Goal: Task Accomplishment & Management: Complete application form

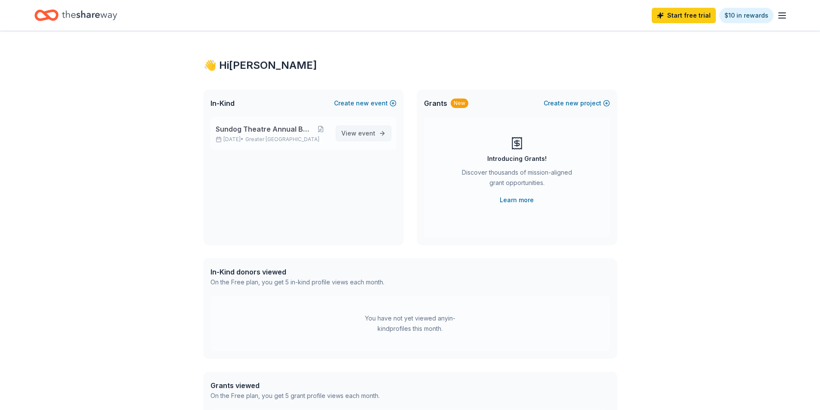
click at [355, 137] on span "View event" at bounding box center [358, 133] width 34 height 10
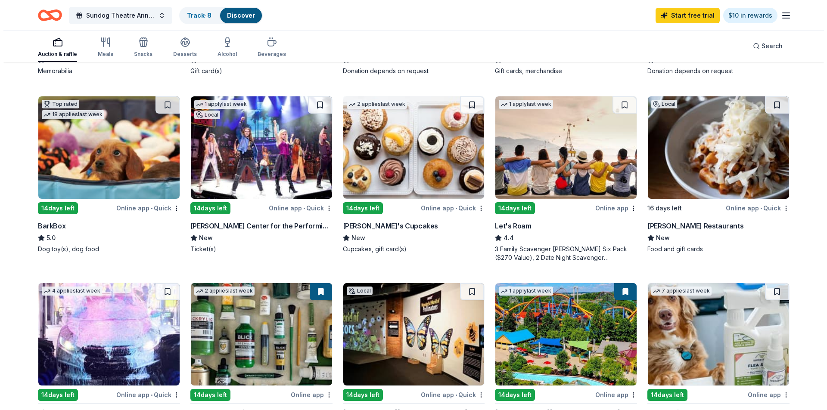
scroll to position [258, 0]
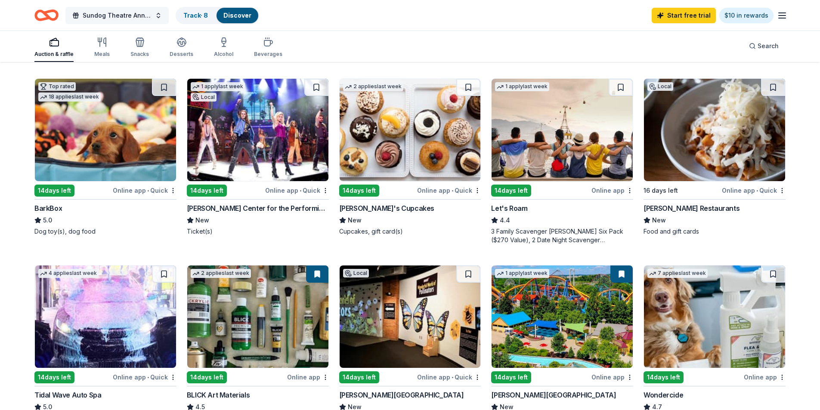
click at [122, 11] on span "Sundog Theatre Annual Benefit" at bounding box center [117, 15] width 69 height 10
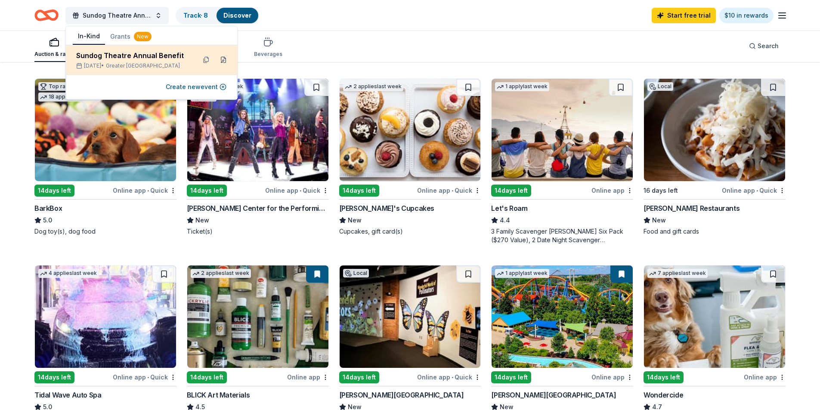
click at [223, 61] on button at bounding box center [224, 60] width 14 height 14
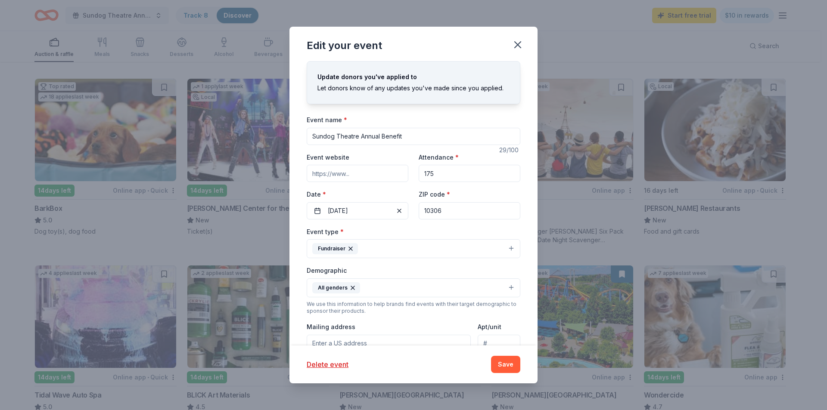
drag, startPoint x: 446, startPoint y: 175, endPoint x: 413, endPoint y: 173, distance: 33.2
click at [413, 173] on div "Event website Attendance * 175 Date * [DATE] ZIP code * 10306" at bounding box center [414, 186] width 214 height 68
type input "250"
click at [394, 209] on span "button" at bounding box center [399, 211] width 10 height 10
click at [368, 211] on button "Pick a date" at bounding box center [358, 210] width 102 height 17
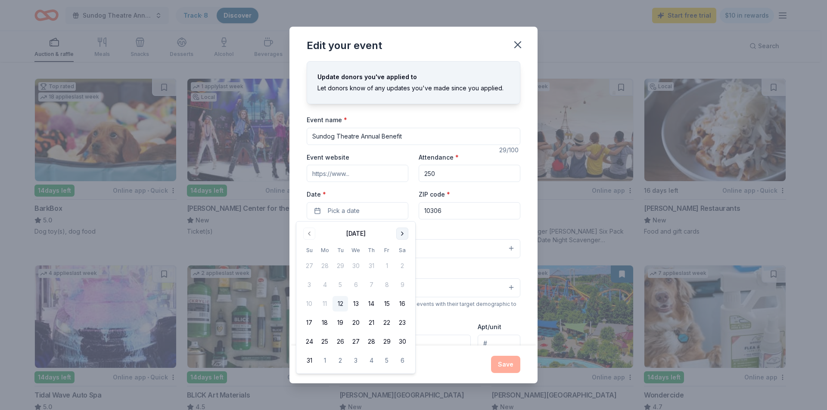
click at [406, 233] on button "Go to next month" at bounding box center [402, 234] width 12 height 12
click at [352, 283] on button "8" at bounding box center [355, 284] width 15 height 15
click at [454, 226] on div "Event name * Sundog Theatre Annual Benefit 29 /100 Event website Attendance * 2…" at bounding box center [414, 315] width 214 height 400
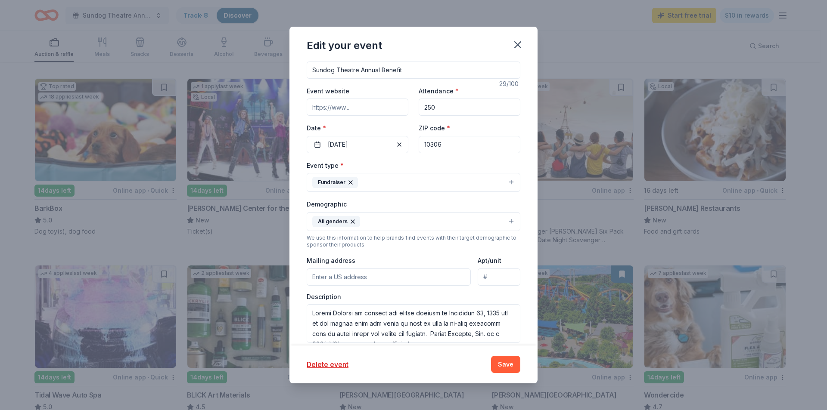
scroll to position [109, 0]
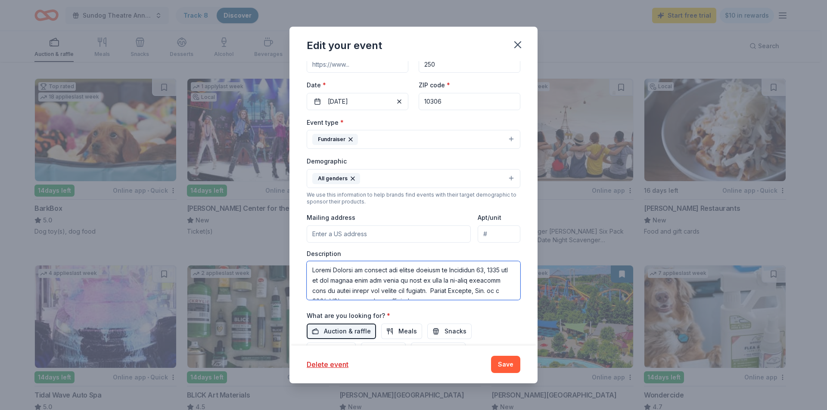
drag, startPoint x: 451, startPoint y: 269, endPoint x: 492, endPoint y: 273, distance: 40.7
click at [489, 270] on textarea at bounding box center [414, 280] width 214 height 39
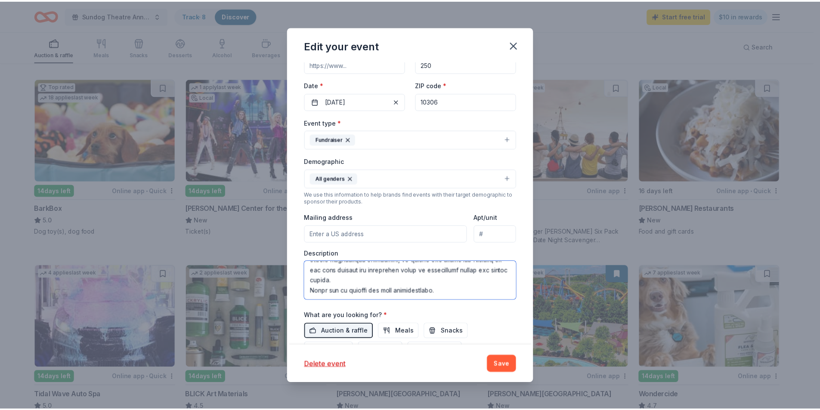
scroll to position [186, 0]
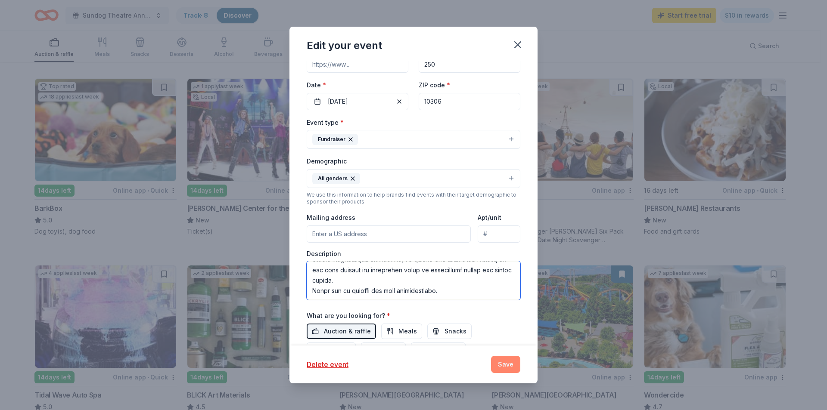
type textarea "[GEOGRAPHIC_DATA] is hosting our annual benefit on [DATE] and we are hoping tha…"
click at [509, 365] on button "Save" at bounding box center [505, 364] width 29 height 17
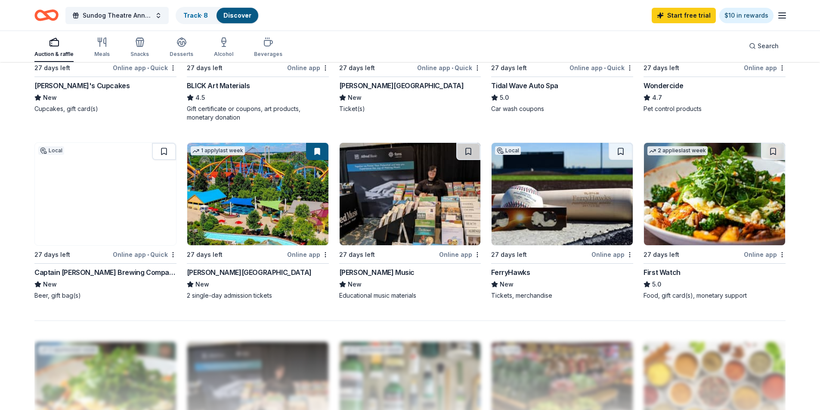
scroll to position [574, 0]
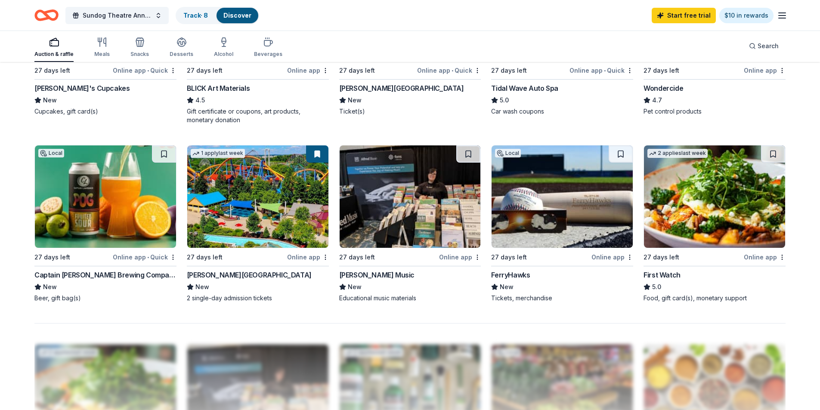
click at [86, 275] on div "Captain [PERSON_NAME] Brewing Company" at bounding box center [105, 275] width 142 height 10
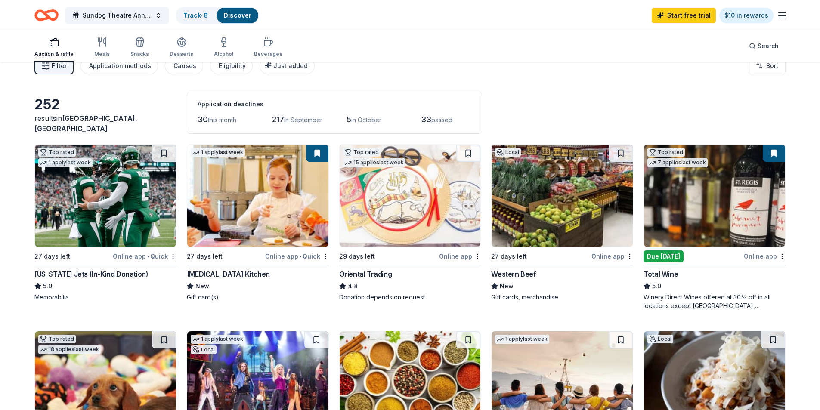
scroll to position [0, 0]
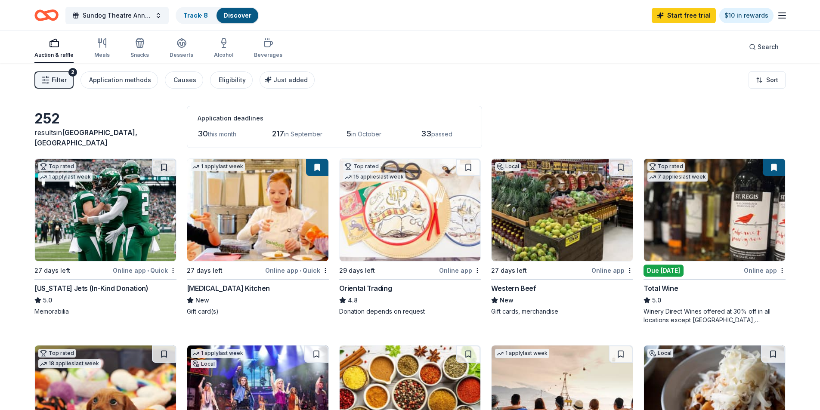
click at [52, 80] on span "Filter" at bounding box center [59, 80] width 15 height 10
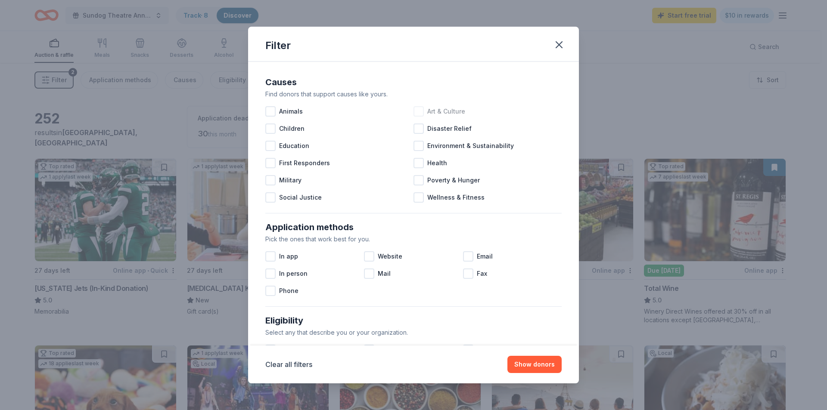
click at [438, 114] on span "Art & Culture" at bounding box center [446, 111] width 38 height 10
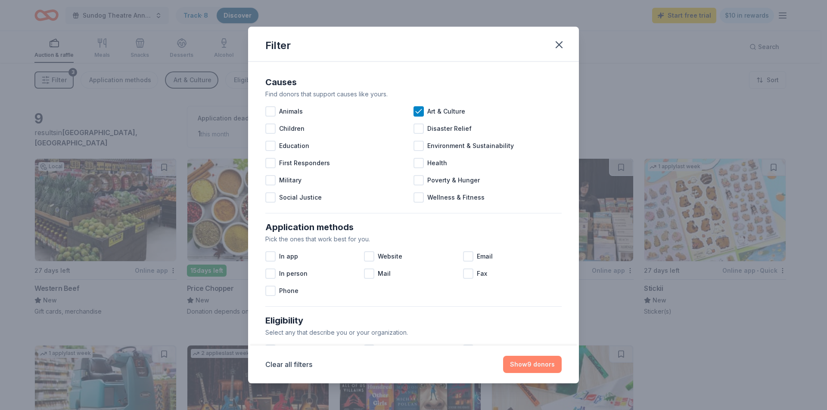
click at [514, 364] on button "Show 9 donors" at bounding box center [532, 364] width 59 height 17
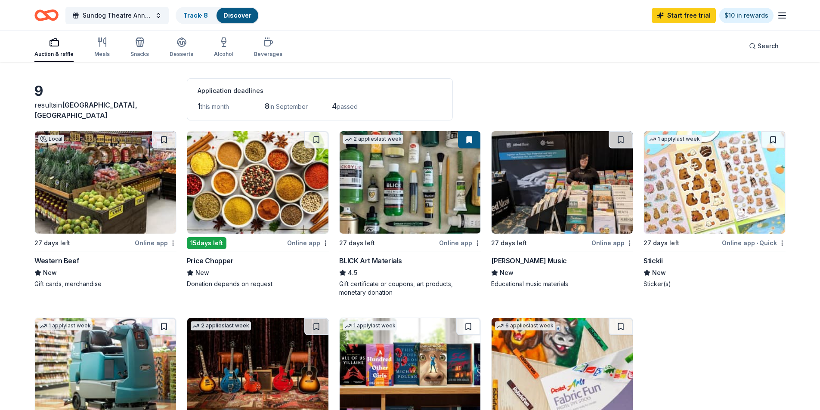
scroll to position [43, 0]
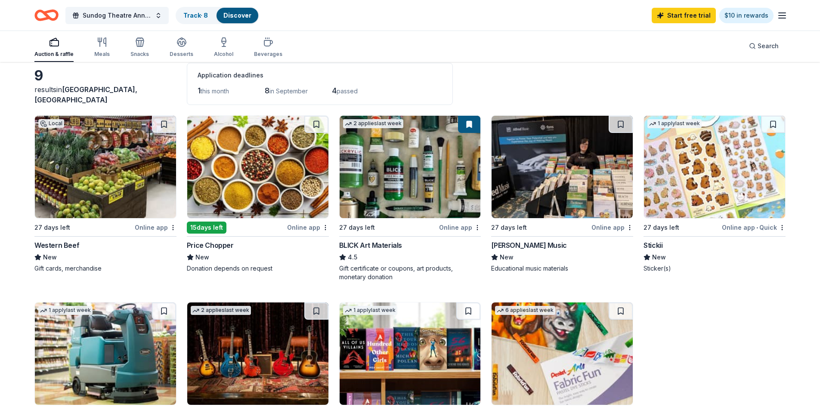
click at [519, 203] on img at bounding box center [562, 167] width 141 height 102
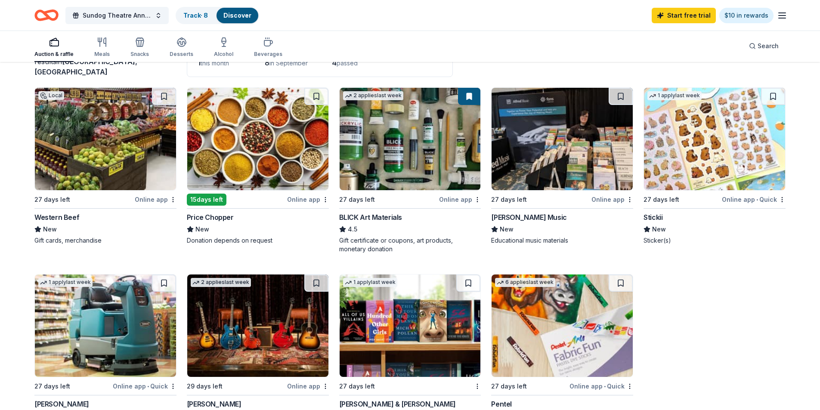
scroll to position [86, 0]
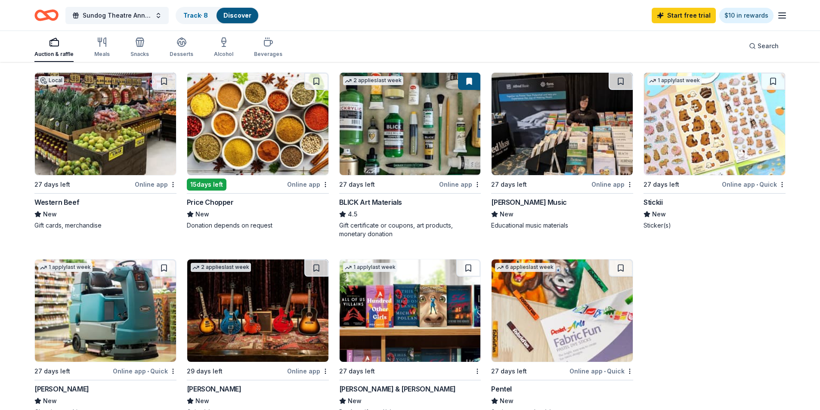
click at [701, 121] on img at bounding box center [714, 124] width 141 height 102
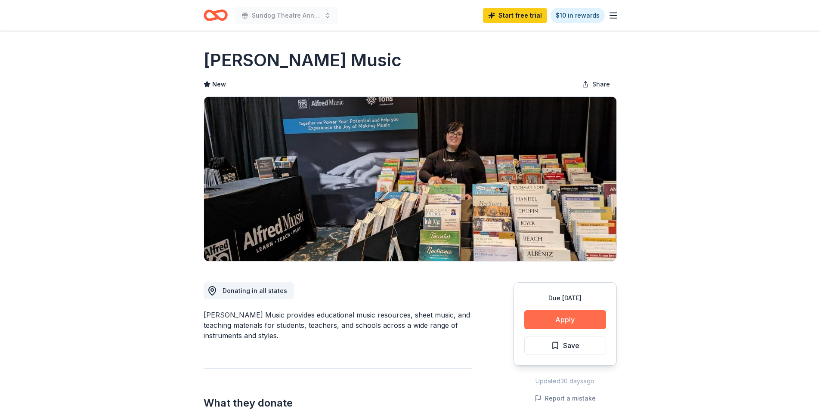
click at [573, 314] on button "Apply" at bounding box center [565, 319] width 82 height 19
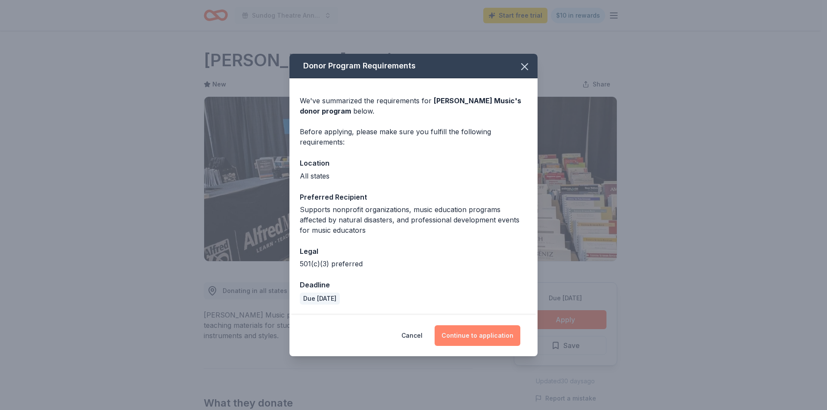
click at [481, 333] on button "Continue to application" at bounding box center [477, 335] width 86 height 21
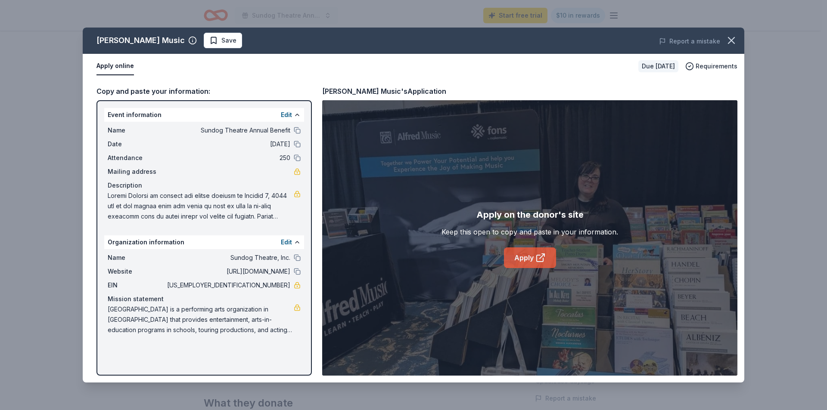
click at [523, 259] on link "Apply" at bounding box center [530, 258] width 52 height 21
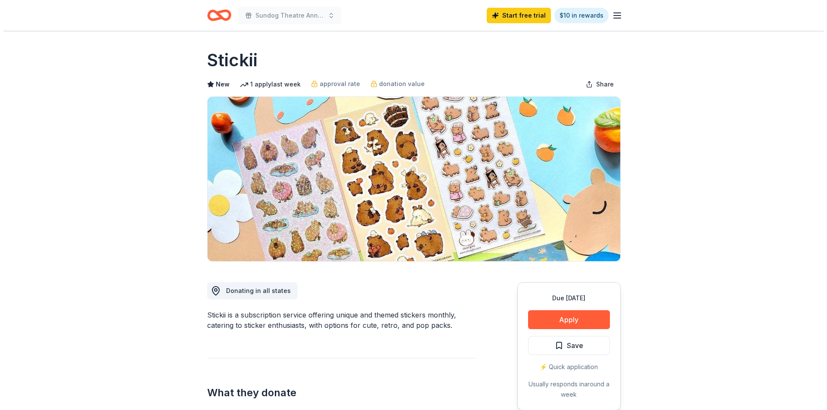
scroll to position [43, 0]
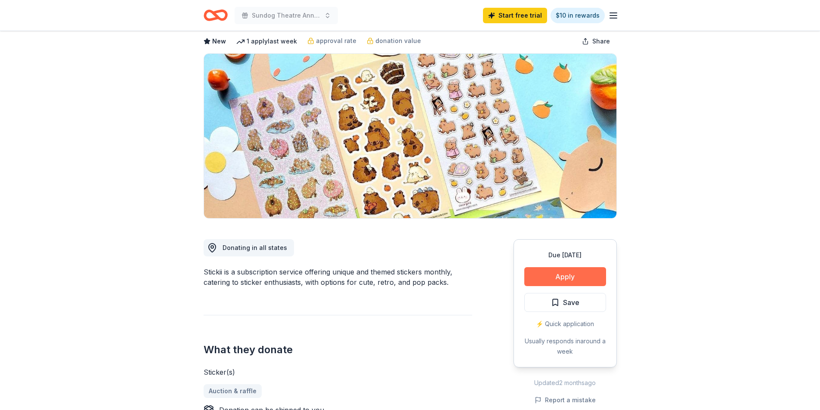
click at [561, 273] on button "Apply" at bounding box center [565, 276] width 82 height 19
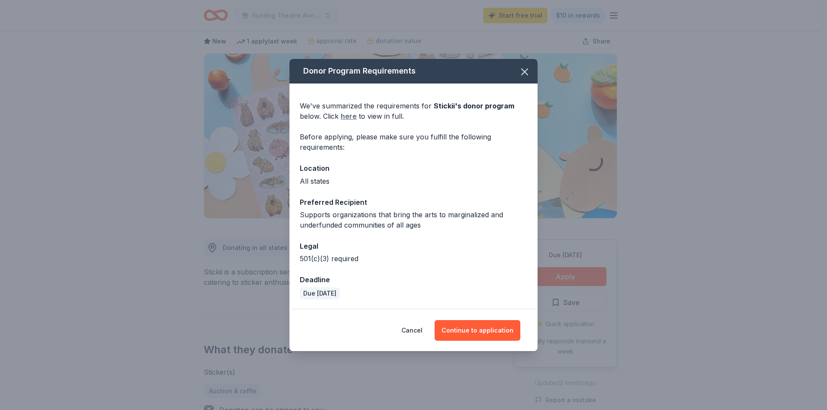
click at [344, 117] on link "here" at bounding box center [349, 116] width 16 height 10
click at [484, 332] on button "Continue to application" at bounding box center [477, 330] width 86 height 21
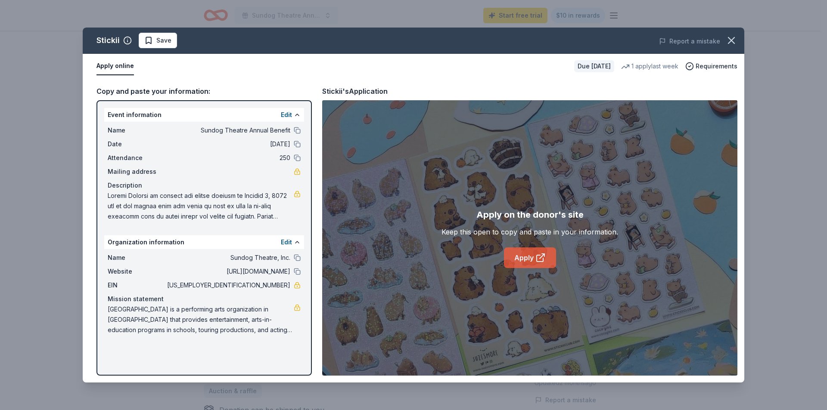
click at [531, 263] on link "Apply" at bounding box center [530, 258] width 52 height 21
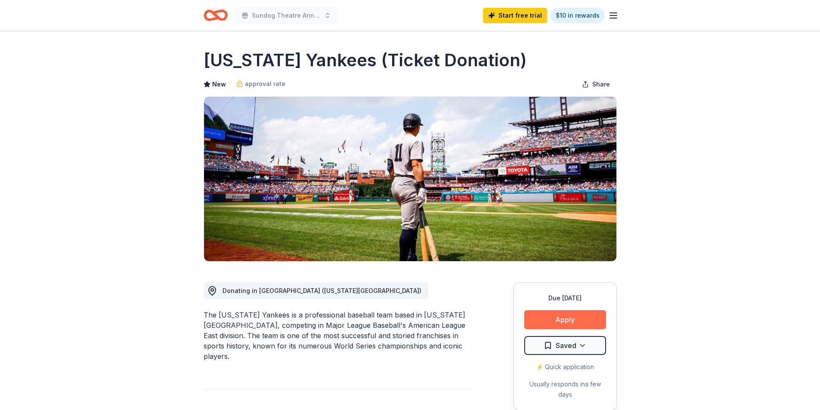
click at [561, 316] on button "Apply" at bounding box center [565, 319] width 82 height 19
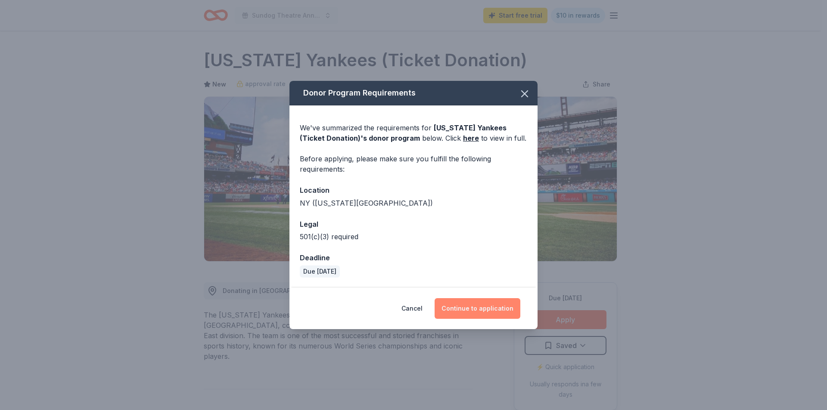
click at [474, 308] on button "Continue to application" at bounding box center [477, 308] width 86 height 21
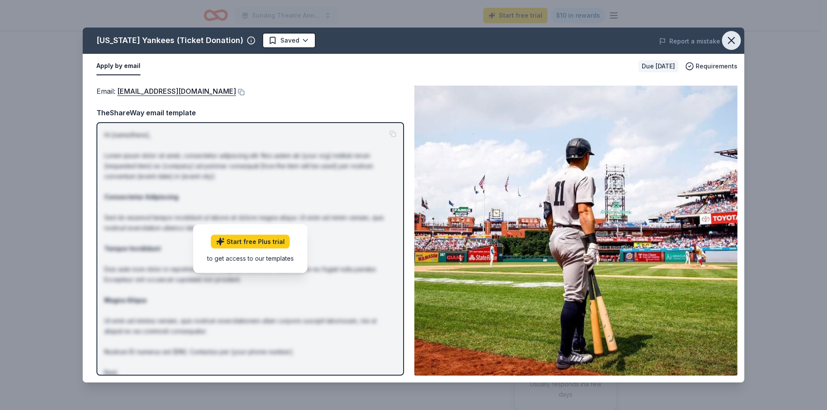
click at [727, 37] on icon "button" at bounding box center [731, 40] width 12 height 12
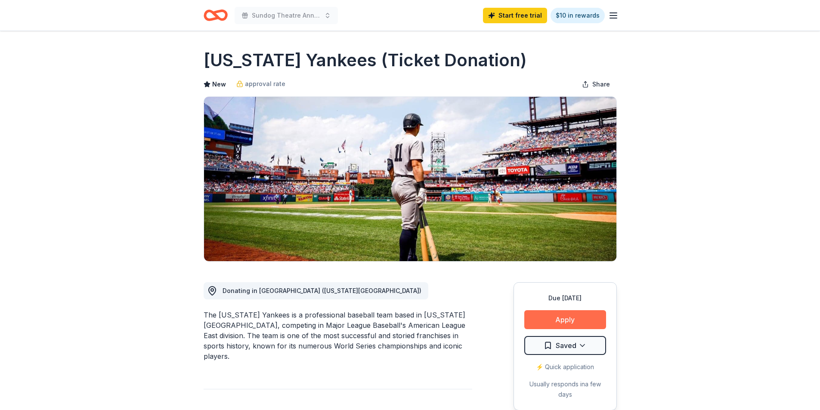
click at [586, 326] on button "Apply" at bounding box center [565, 319] width 82 height 19
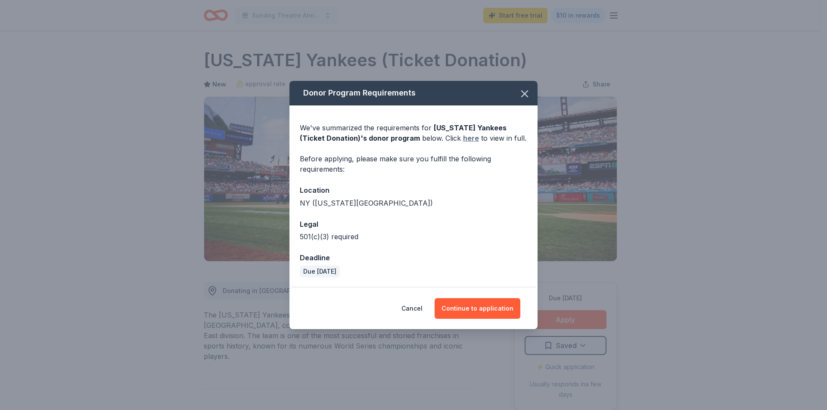
click at [463, 139] on link "here" at bounding box center [471, 138] width 16 height 10
click at [530, 95] on icon "button" at bounding box center [524, 94] width 12 height 12
